Goal: Book appointment/travel/reservation

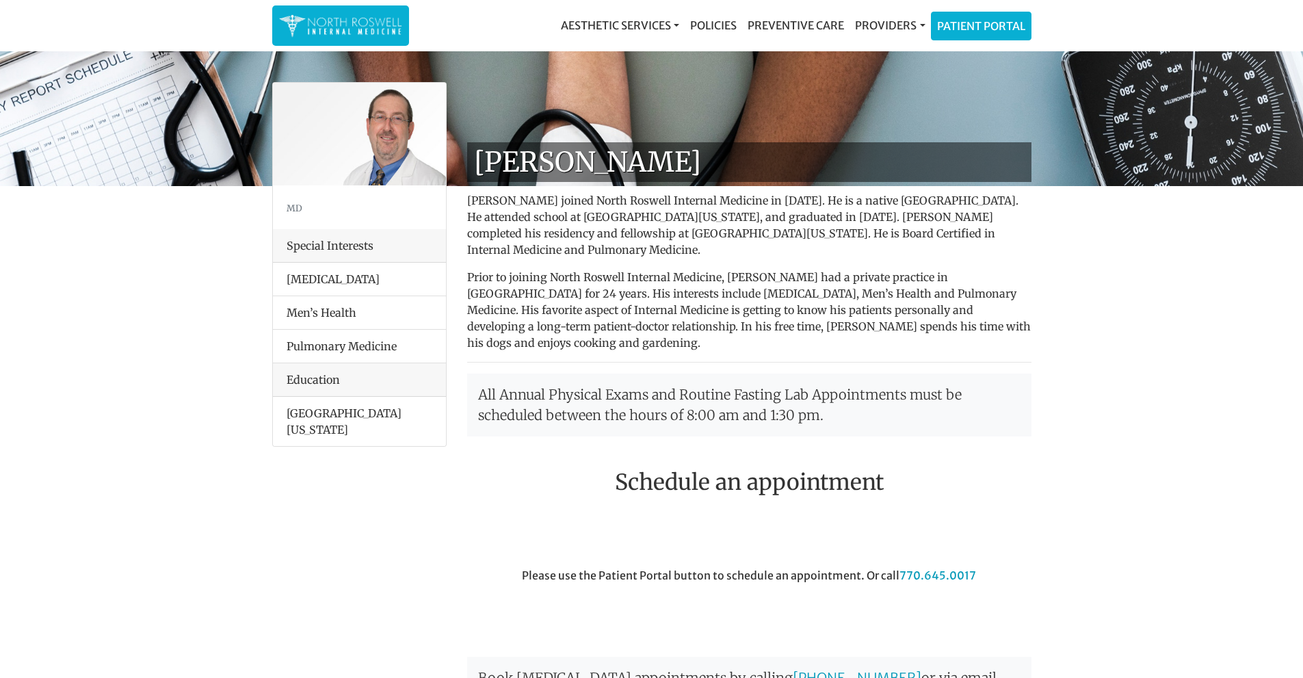
click at [358, 20] on img at bounding box center [340, 25] width 123 height 27
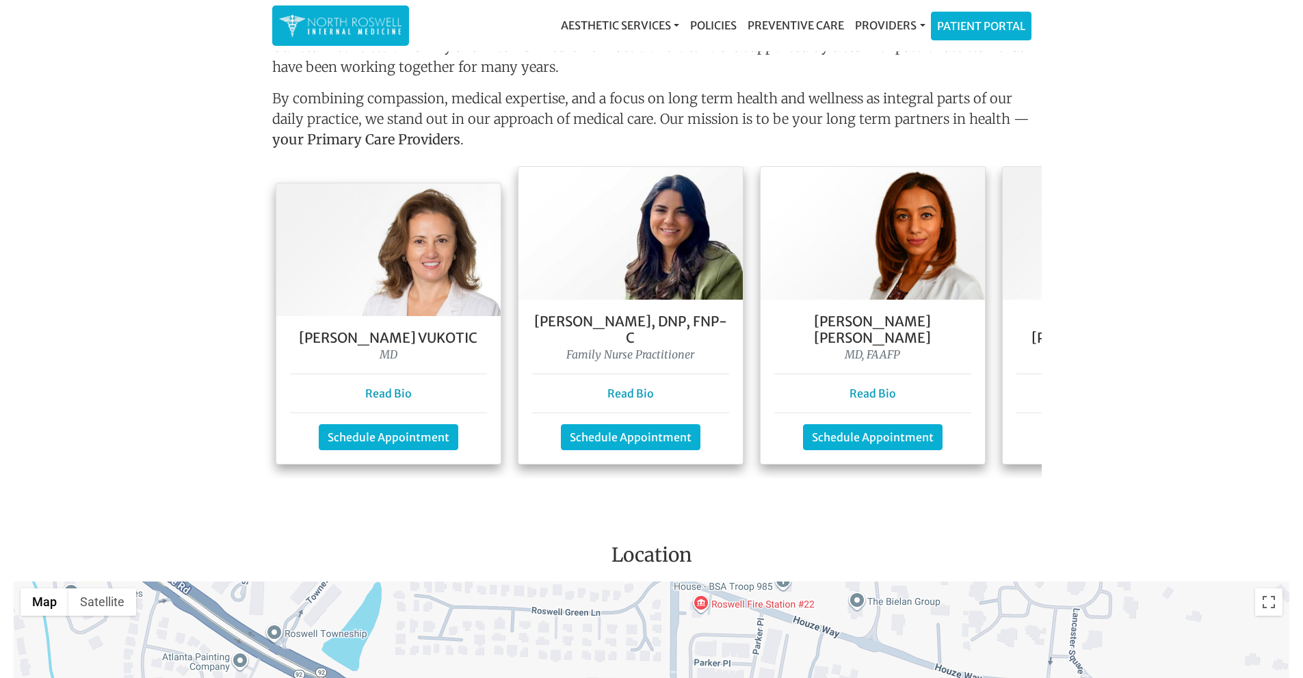
scroll to position [1163, 0]
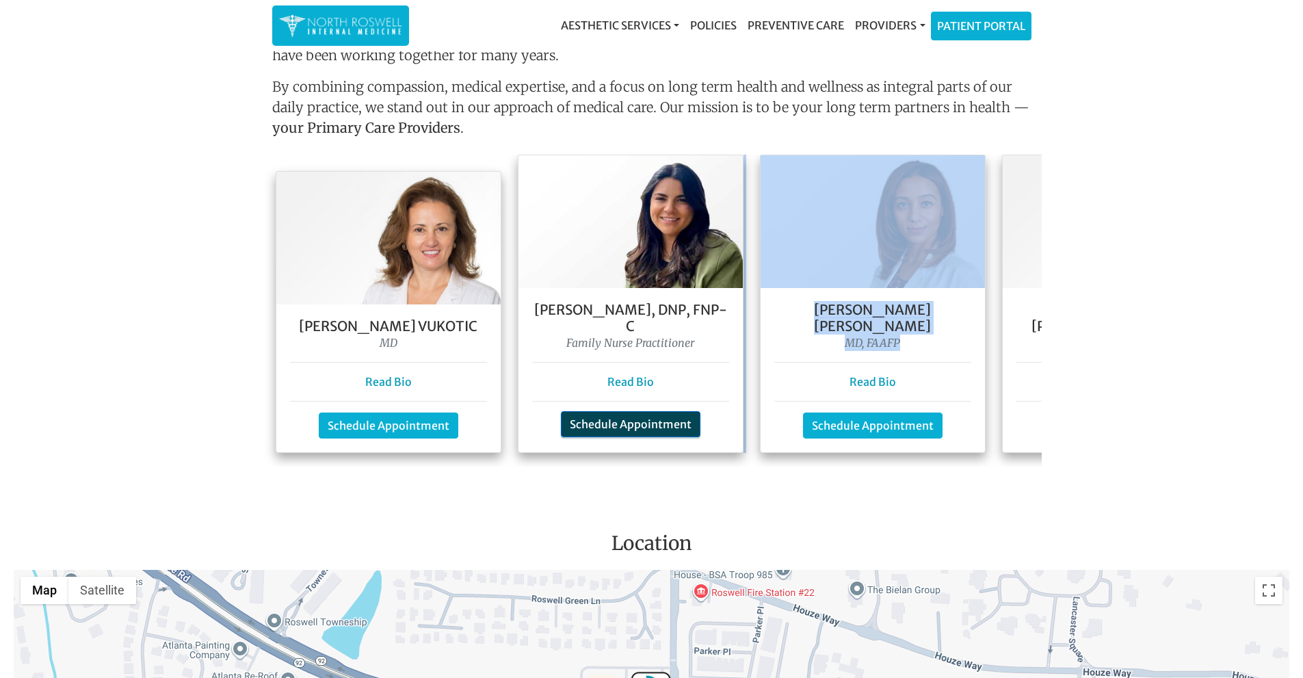
drag, startPoint x: 954, startPoint y: 325, endPoint x: 689, endPoint y: 397, distance: 274.5
click at [679, 390] on div "Dr. Goga Vukotic MD Read Bio Schedule Appointment Gabi Clark, DNP, FNP- C Famil…" at bounding box center [877, 311] width 1231 height 312
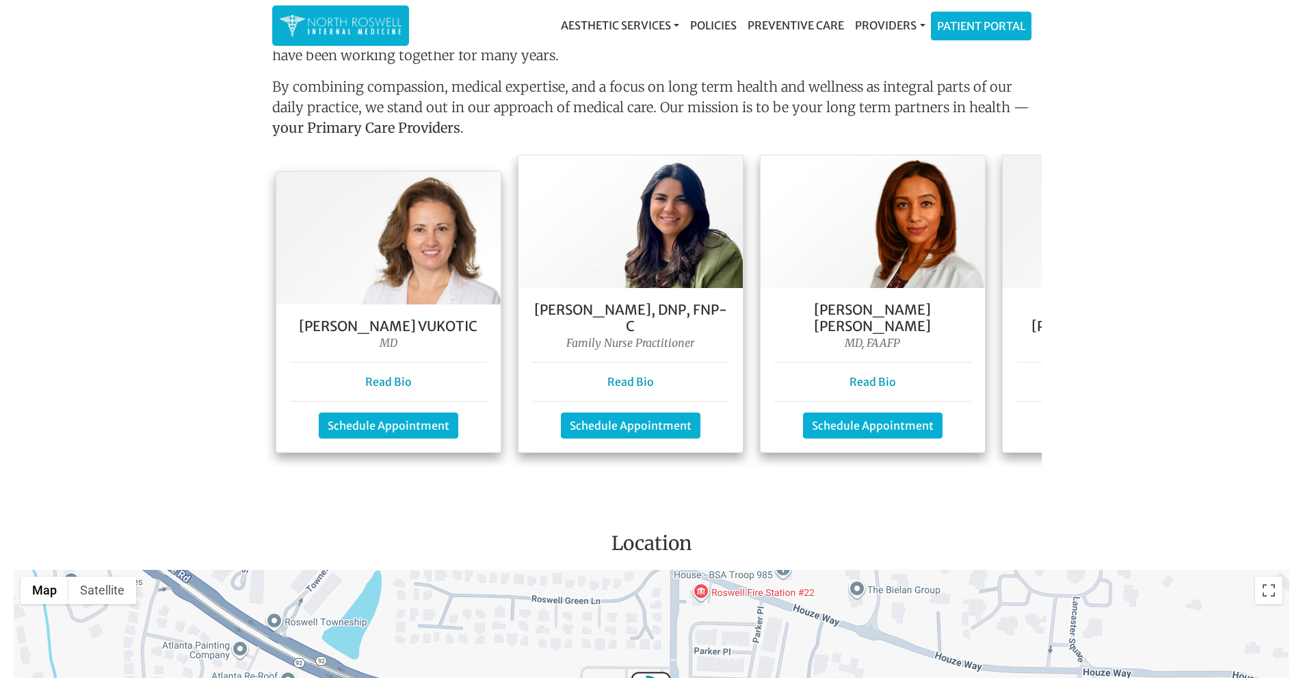
drag, startPoint x: 710, startPoint y: 469, endPoint x: 712, endPoint y: 462, distance: 7.1
click at [711, 471] on main "Welcome To Our Practice Our team of family and internal medicine practitioners …" at bounding box center [651, 156] width 1303 height 2529
drag, startPoint x: 710, startPoint y: 449, endPoint x: 759, endPoint y: 458, distance: 49.4
click at [759, 458] on div "Dr. Goga Vukotic MD Read Bio Schedule Appointment Gabi Clark, DNP, FNP- C Famil…" at bounding box center [652, 311] width 780 height 312
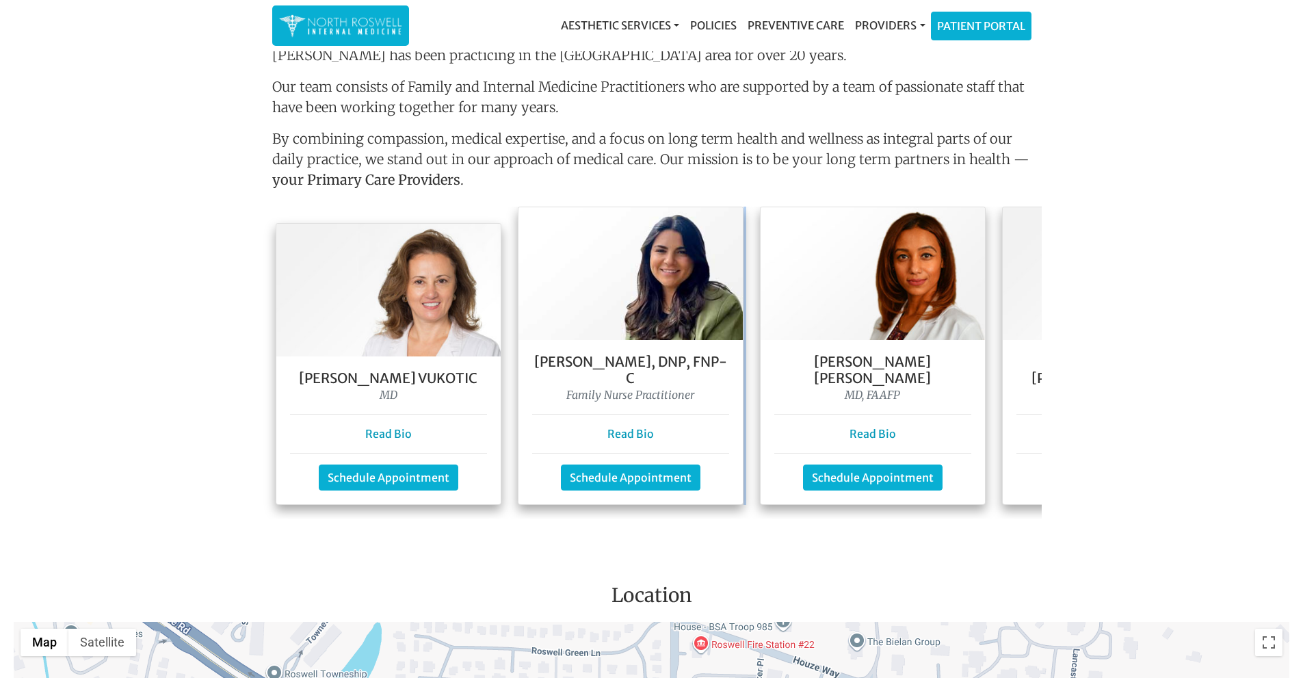
scroll to position [1231, 0]
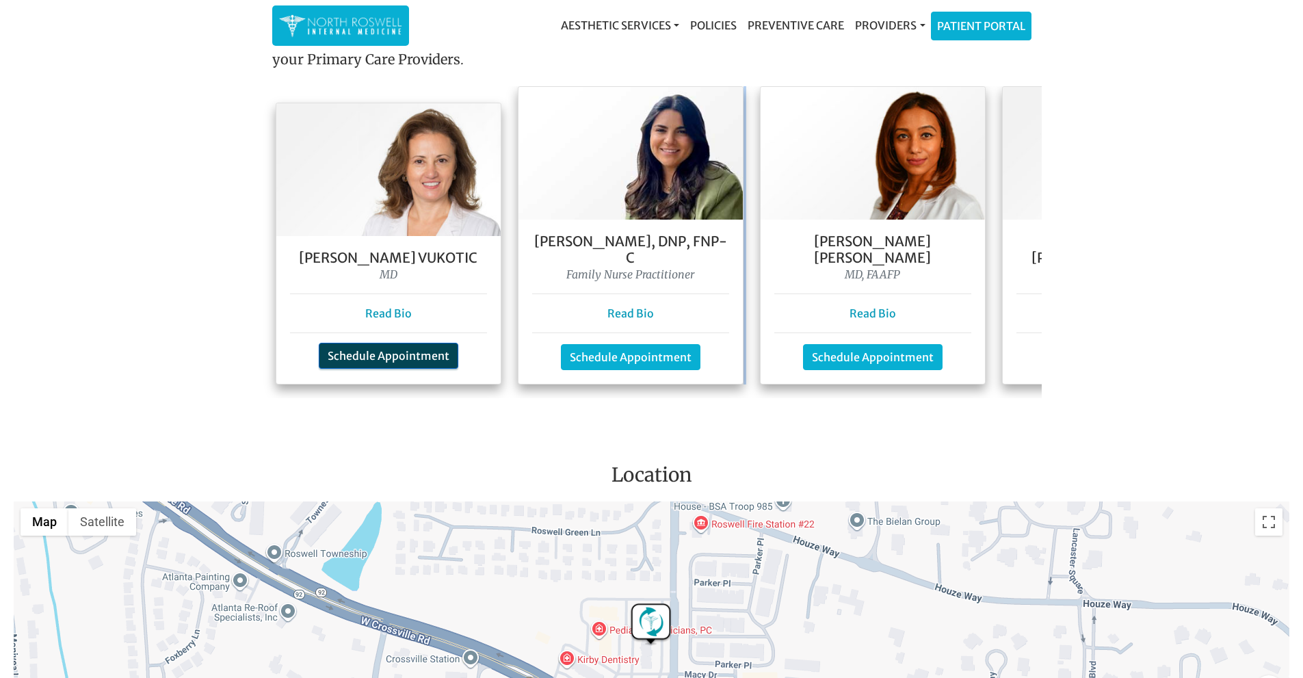
click at [407, 347] on link "Schedule Appointment" at bounding box center [389, 356] width 140 height 26
click at [687, 305] on p "Read Bio" at bounding box center [630, 313] width 197 height 16
click at [651, 343] on link "Schedule Appointment" at bounding box center [631, 356] width 140 height 26
click at [847, 345] on link "Schedule Appointment" at bounding box center [873, 356] width 140 height 26
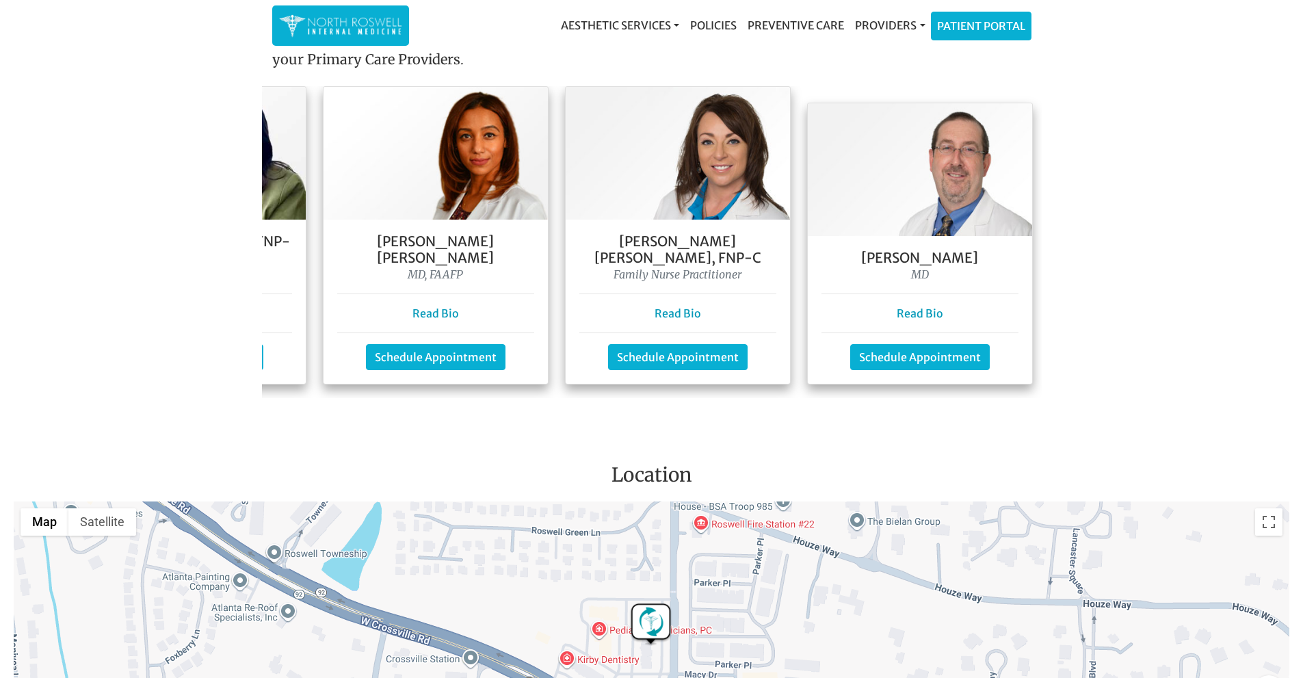
scroll to position [0, 451]
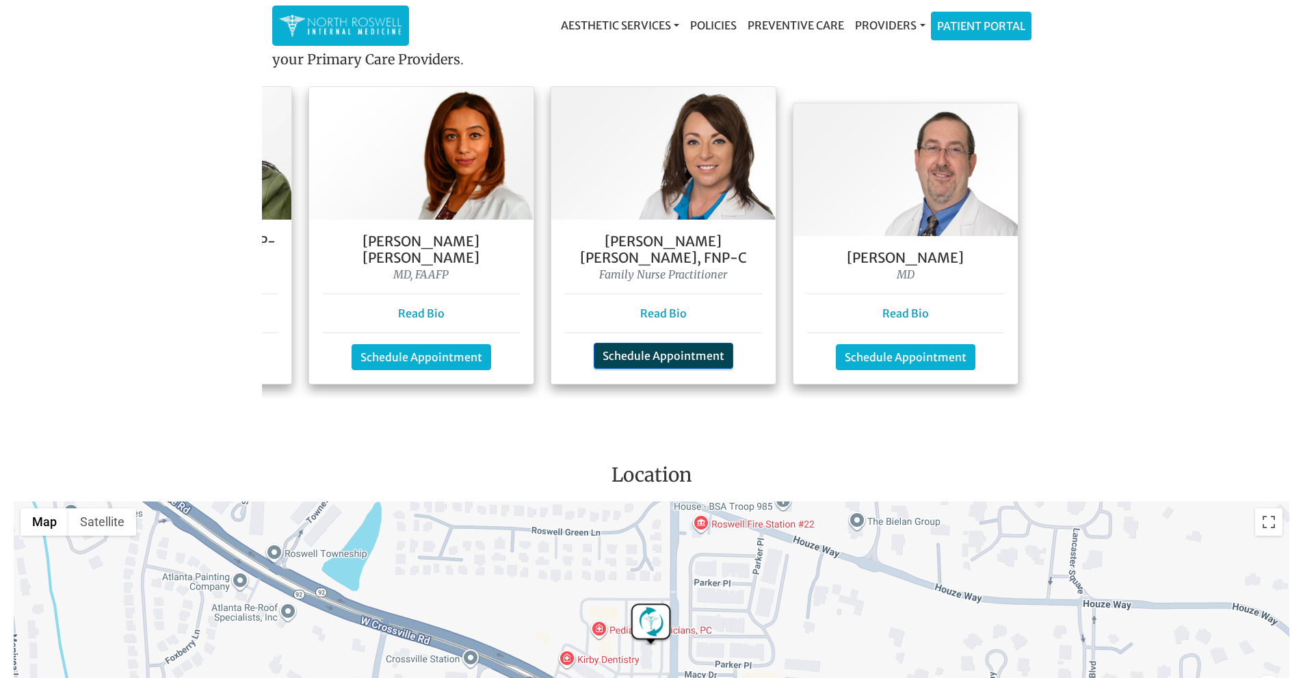
click at [663, 344] on link "Schedule Appointment" at bounding box center [664, 356] width 140 height 26
click at [908, 345] on link "Schedule Appointment" at bounding box center [906, 356] width 140 height 26
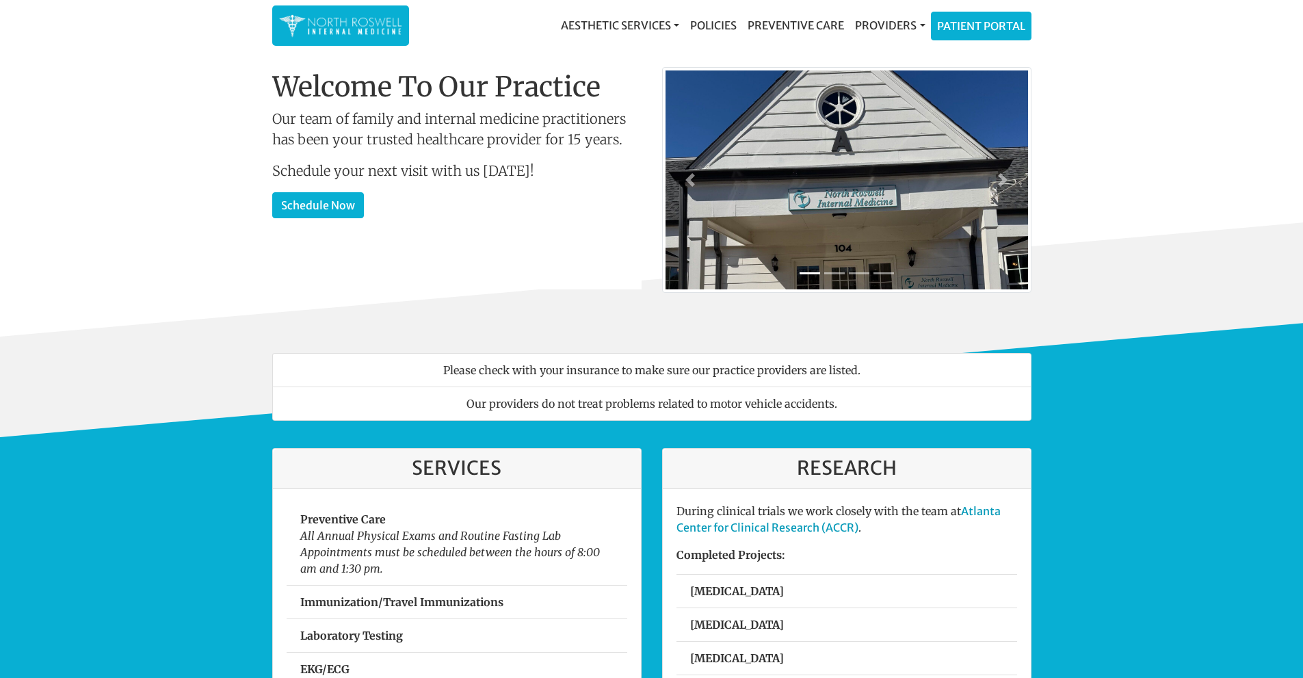
scroll to position [0, 0]
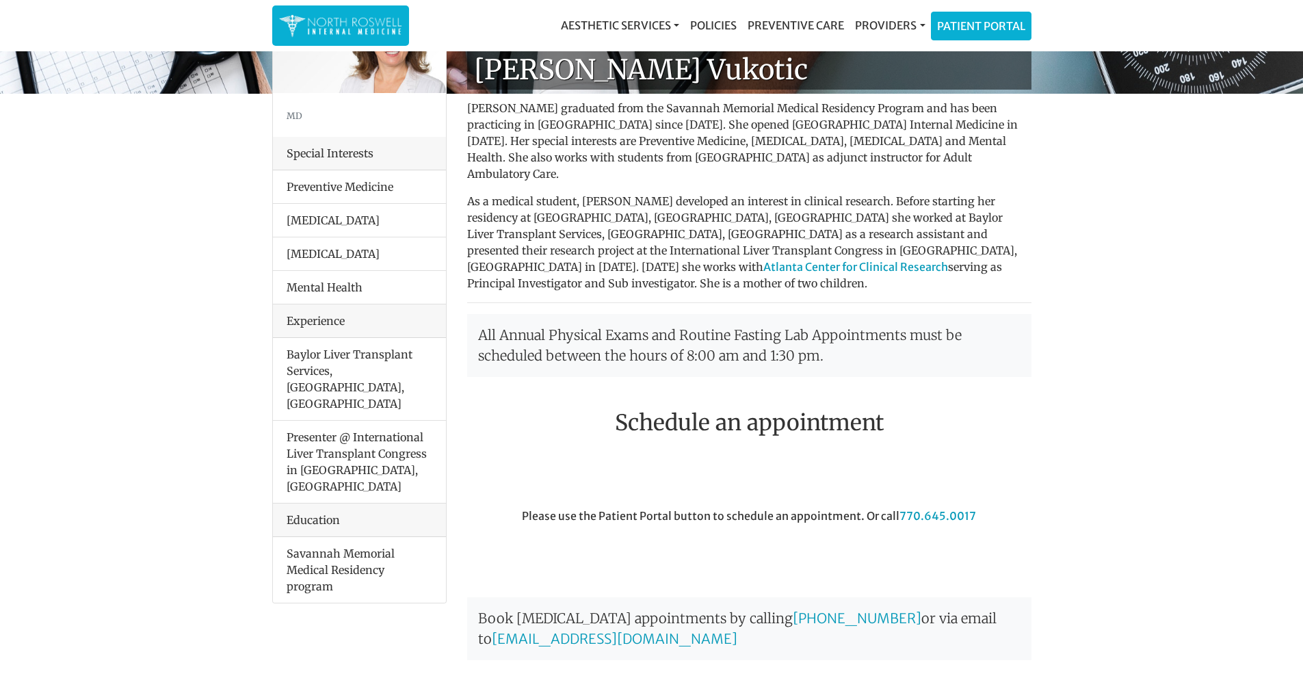
scroll to position [68, 0]
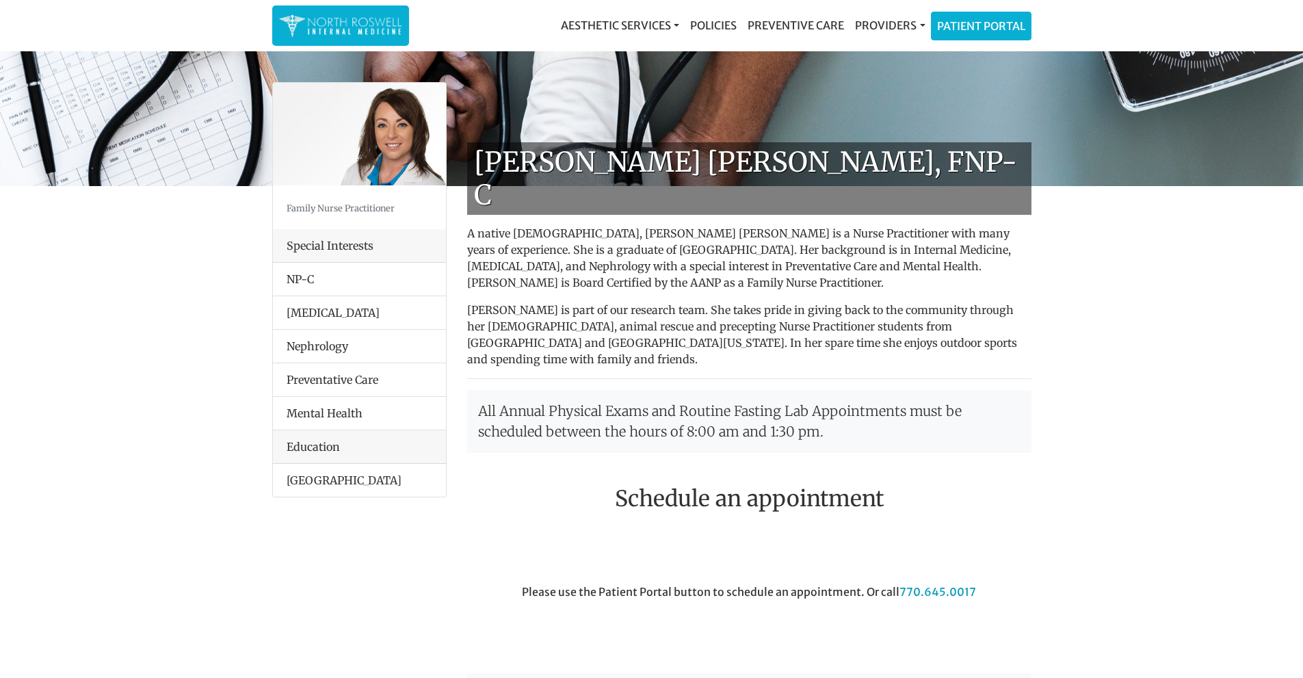
scroll to position [475, 0]
